Goal: Check status

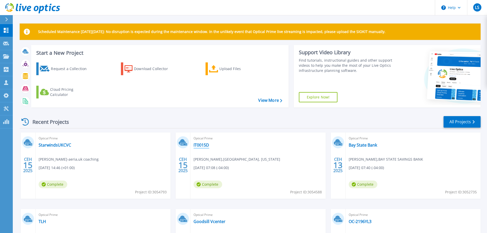
click at [201, 145] on link "IT0015D" at bounding box center [202, 144] width 16 height 5
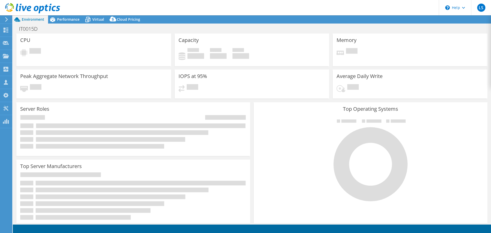
select select "USD"
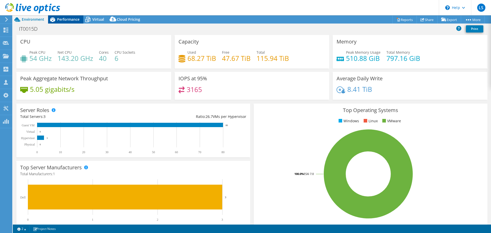
click at [72, 19] on span "Performance" at bounding box center [68, 19] width 23 height 5
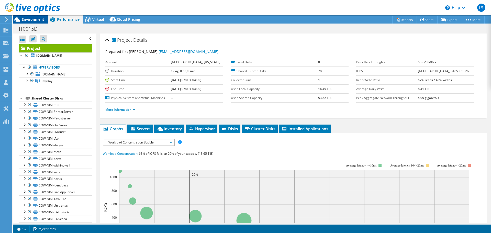
click at [35, 18] on span "Environment" at bounding box center [33, 19] width 23 height 5
